Goal: Task Accomplishment & Management: Manage account settings

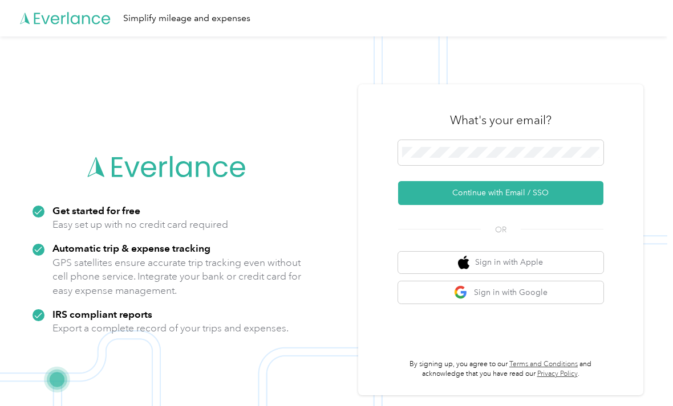
click at [587, 205] on button "Continue with Email / SSO" at bounding box center [500, 193] width 205 height 24
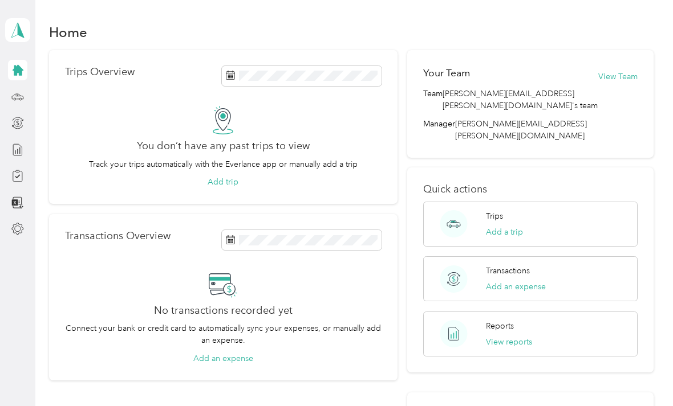
scroll to position [37, 0]
